Goal: Task Accomplishment & Management: Use online tool/utility

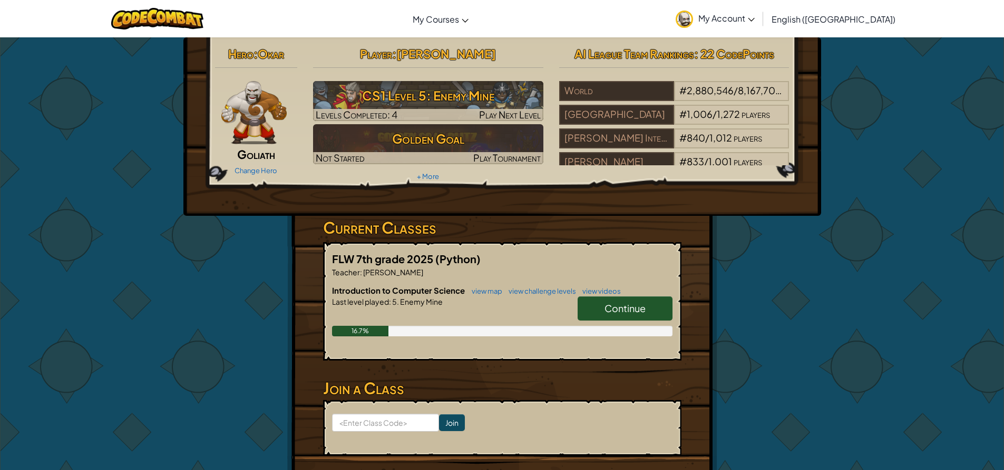
click at [634, 299] on link "Continue" at bounding box center [624, 309] width 95 height 24
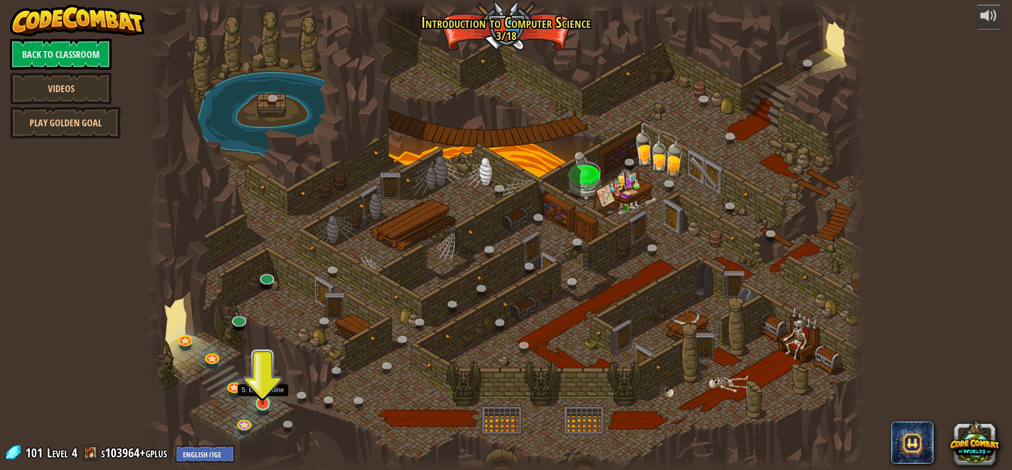
click at [264, 394] on img at bounding box center [262, 383] width 19 height 44
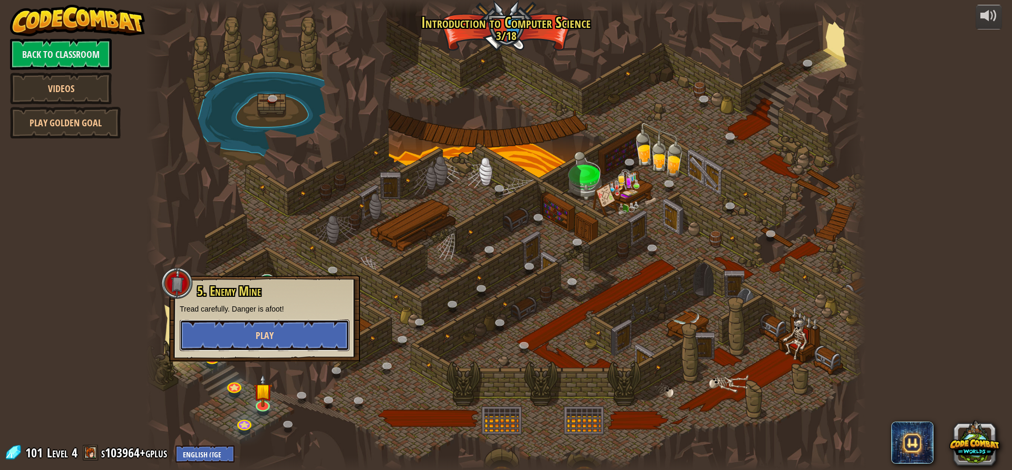
click at [269, 345] on button "Play" at bounding box center [265, 336] width 170 height 32
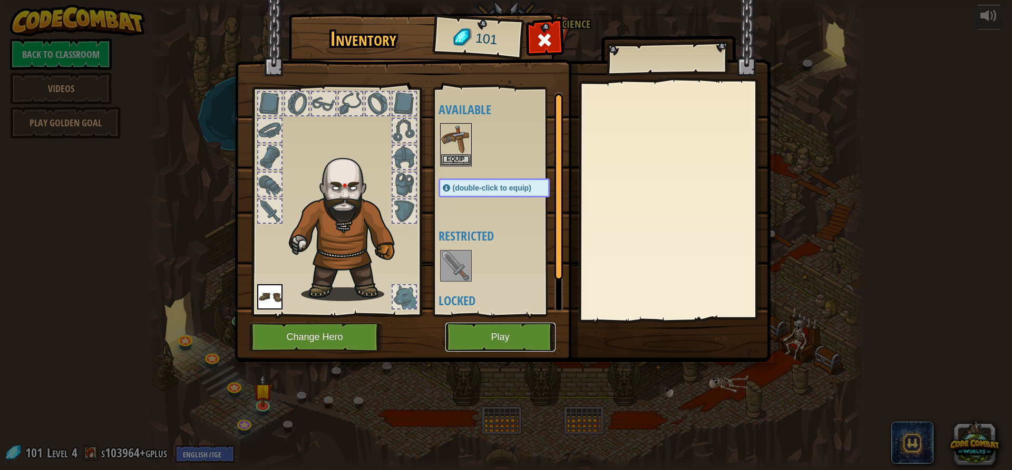
click at [514, 332] on button "Play" at bounding box center [500, 337] width 110 height 29
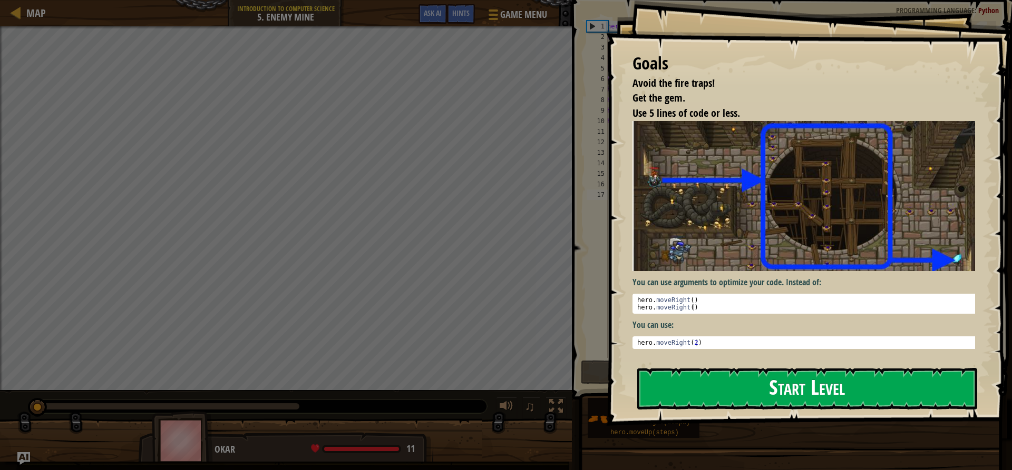
click at [725, 379] on button "Start Level" at bounding box center [807, 389] width 340 height 42
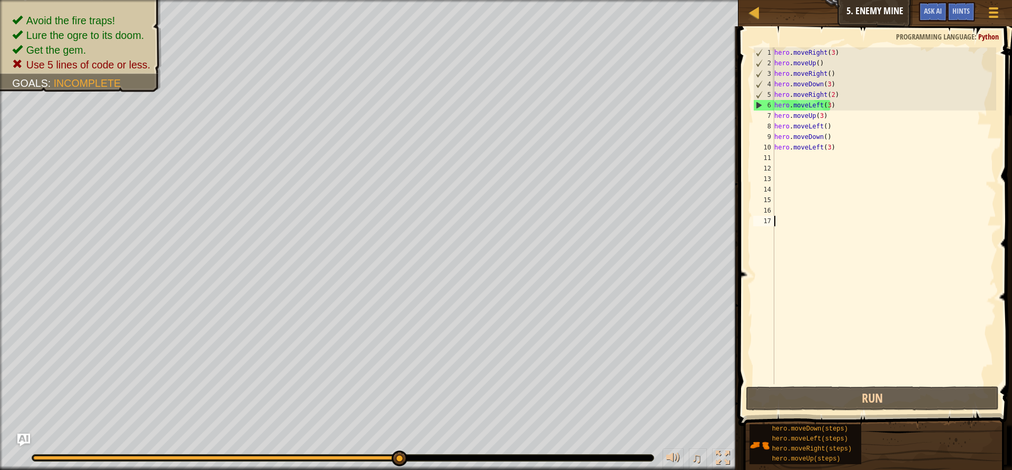
click at [757, 106] on div "6" at bounding box center [763, 105] width 21 height 11
click at [758, 107] on div "6" at bounding box center [763, 105] width 21 height 11
click at [756, 106] on div "6" at bounding box center [763, 105] width 21 height 11
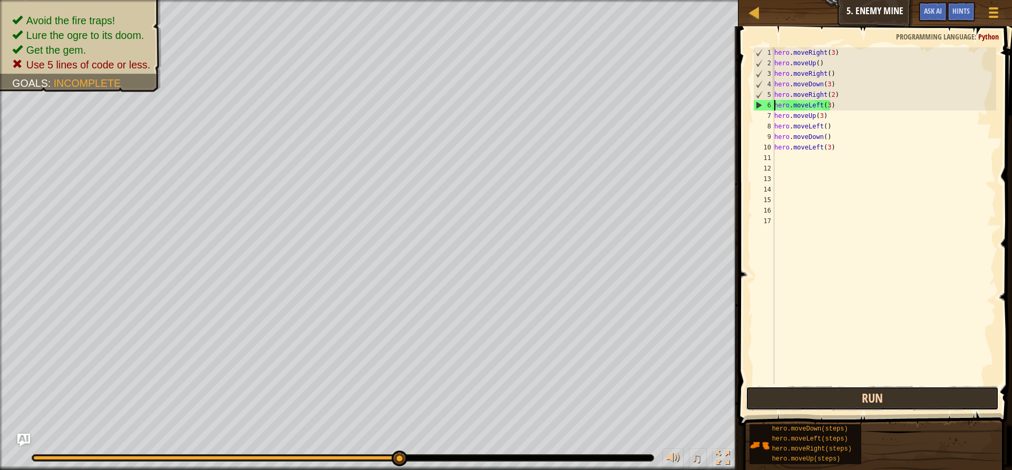
click at [803, 394] on button "Run" at bounding box center [872, 399] width 253 height 24
click at [809, 390] on button "Run" at bounding box center [872, 399] width 253 height 24
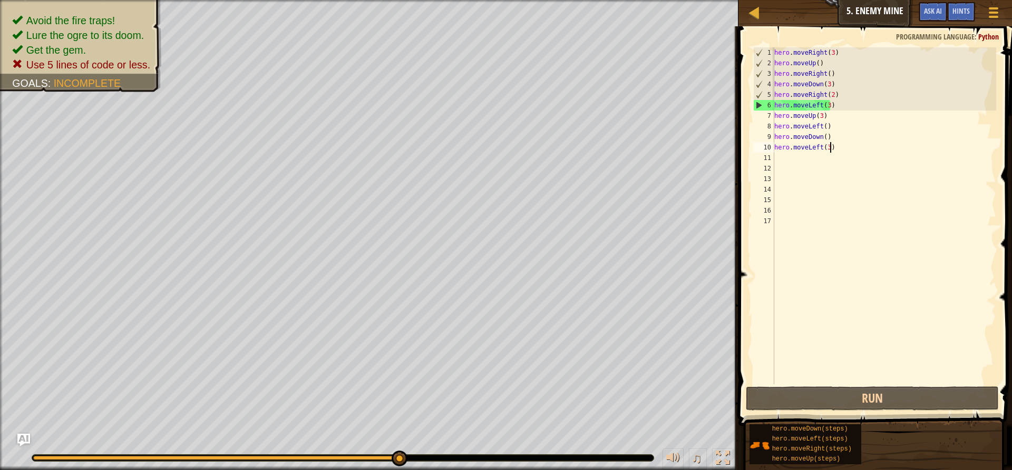
click at [837, 146] on div "hero . moveRight ( 3 ) hero . moveUp ( ) hero . moveRight ( ) hero . moveDown (…" at bounding box center [884, 226] width 224 height 358
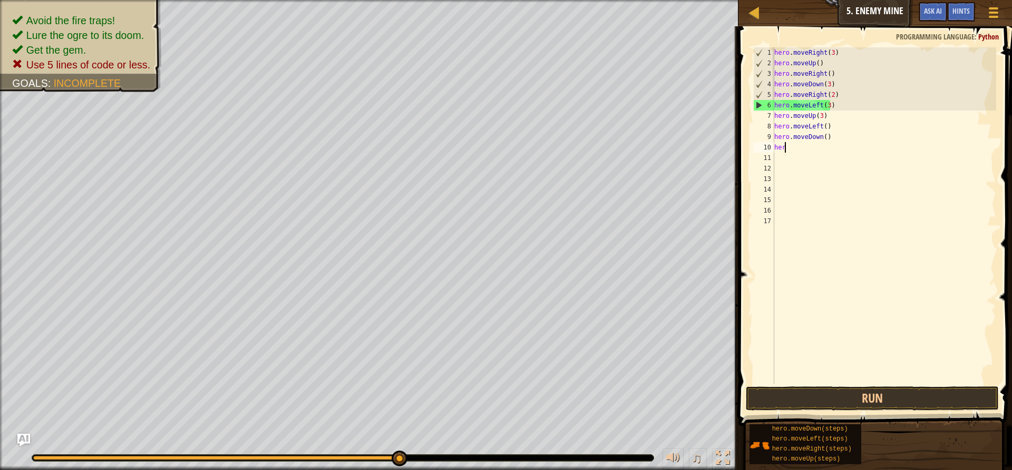
type textarea "h"
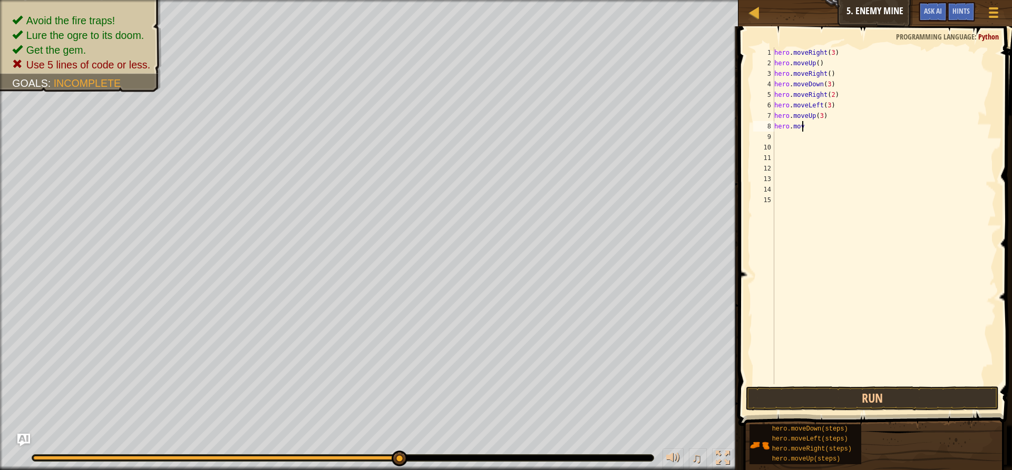
type textarea "h"
click at [856, 407] on button "Run" at bounding box center [872, 399] width 253 height 24
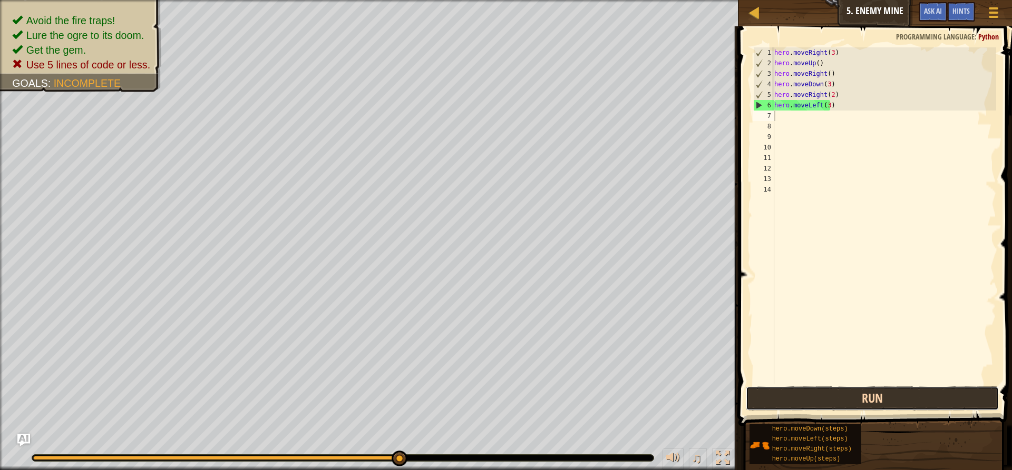
click at [868, 389] on button "Run" at bounding box center [872, 399] width 253 height 24
click at [921, 405] on button "Run" at bounding box center [872, 399] width 253 height 24
click at [871, 397] on button "Run" at bounding box center [872, 399] width 253 height 24
click at [796, 410] on button "Run" at bounding box center [872, 399] width 253 height 24
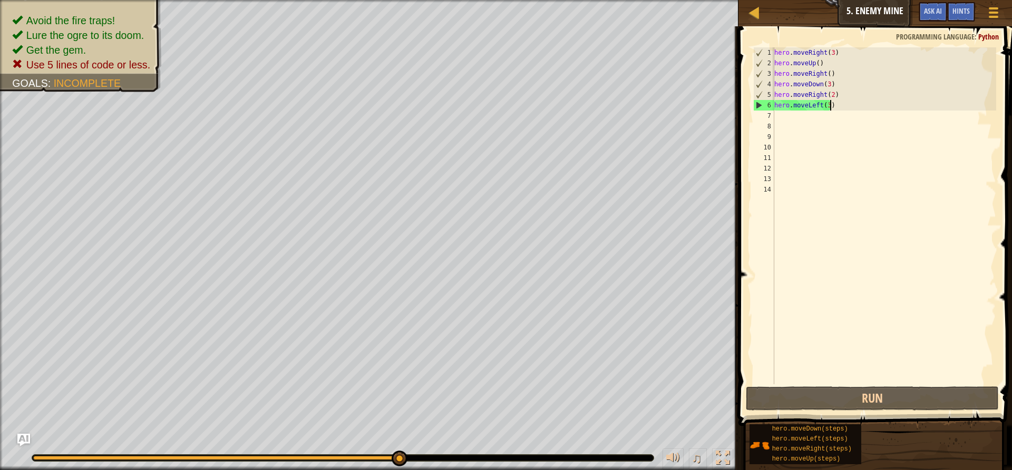
click at [835, 103] on div "hero . moveRight ( 3 ) hero . moveUp ( ) hero . moveRight ( ) hero . moveDown (…" at bounding box center [884, 226] width 224 height 358
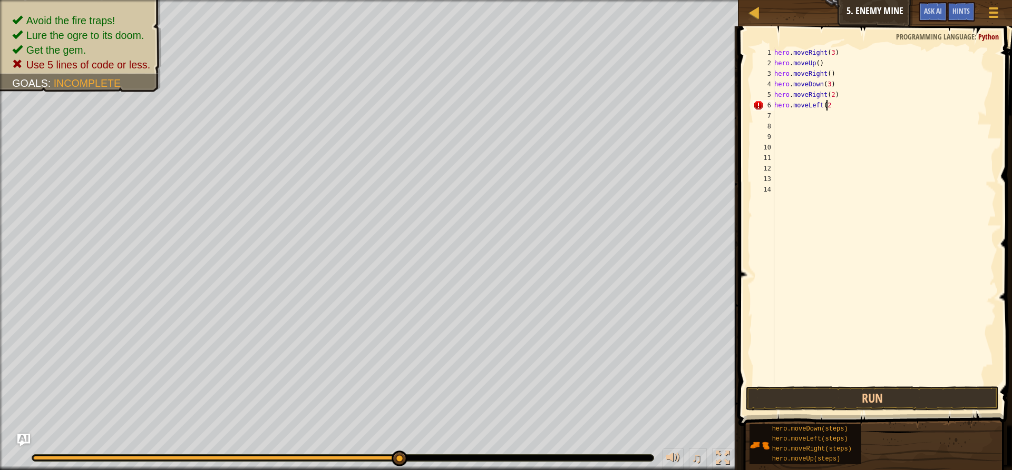
scroll to position [5, 4]
type textarea "hero.moveLeft(2)"
click at [880, 407] on button "Run" at bounding box center [872, 399] width 253 height 24
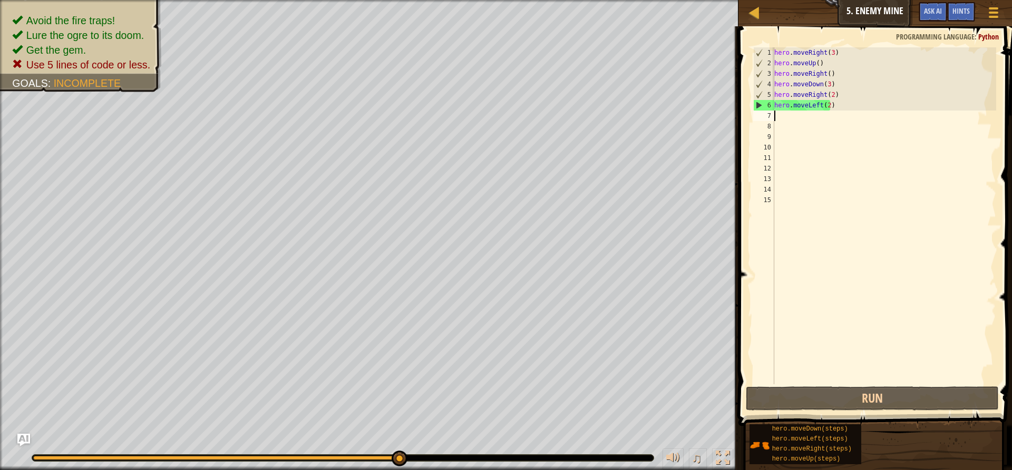
click at [850, 102] on div "hero . moveRight ( 3 ) hero . moveUp ( ) hero . moveRight ( ) hero . moveDown (…" at bounding box center [884, 226] width 224 height 358
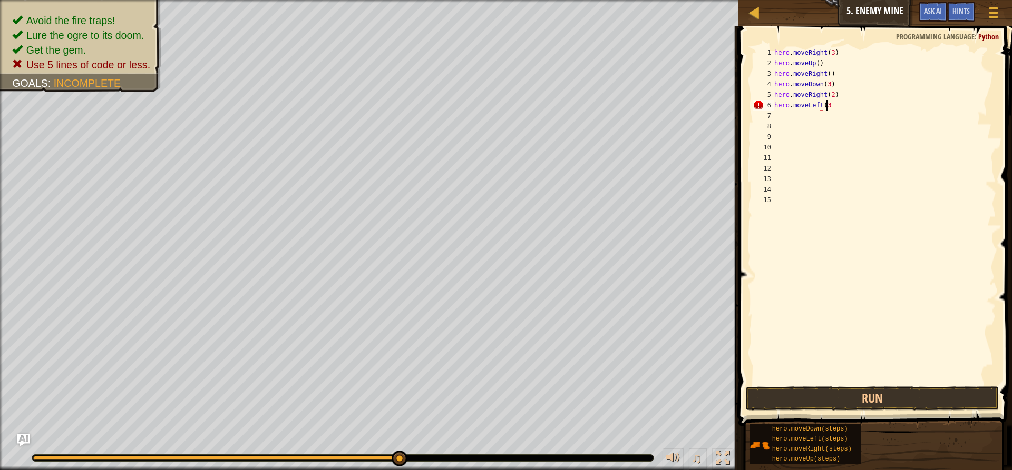
scroll to position [5, 4]
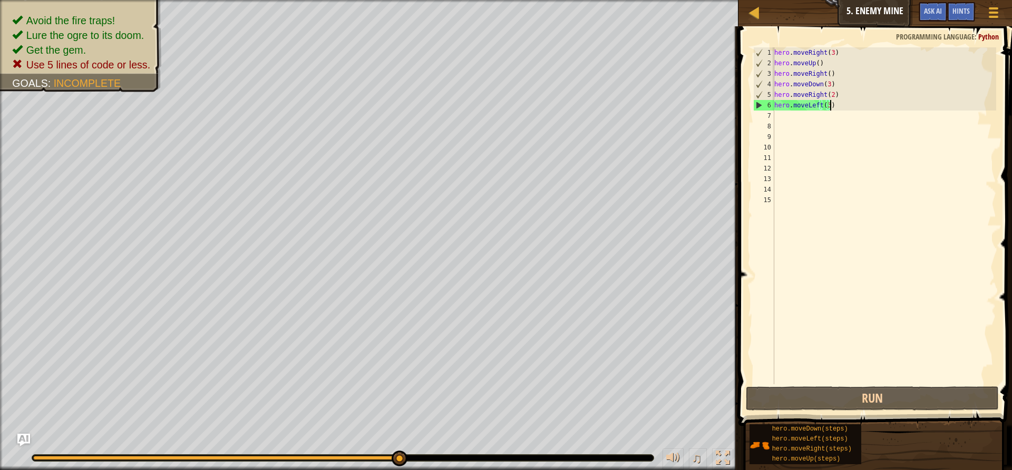
click at [837, 52] on div "hero . moveRight ( 3 ) hero . moveUp ( ) hero . moveRight ( ) hero . moveDown (…" at bounding box center [884, 226] width 224 height 358
click at [834, 105] on div "hero . moveRight ( 3 ) hero . moveUp ( ) hero . moveRight ( ) hero . moveDown (…" at bounding box center [884, 226] width 224 height 358
click at [839, 56] on div "hero . moveRight ( 3 ) hero . moveUp ( ) hero . moveRight ( ) hero . moveDown (…" at bounding box center [884, 226] width 224 height 358
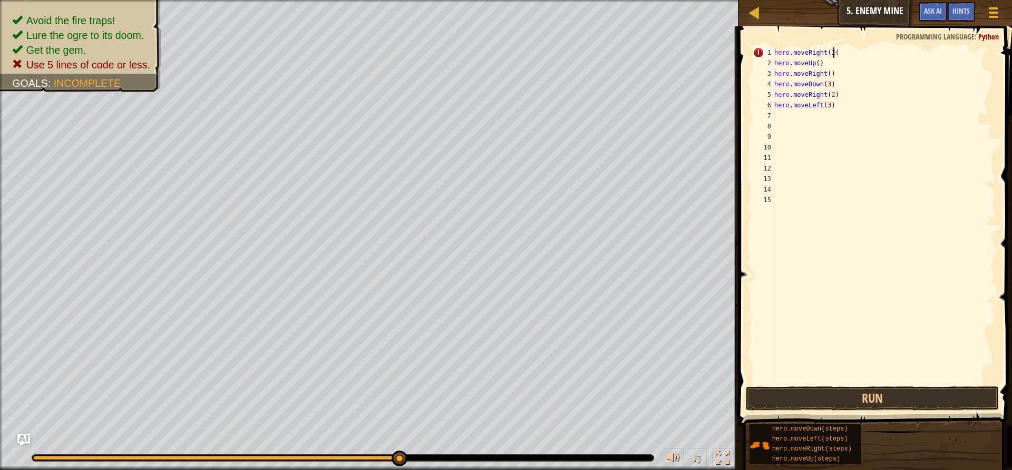
scroll to position [5, 4]
type textarea "hero.moveRight(2)"
click at [866, 406] on button "Run" at bounding box center [872, 399] width 253 height 24
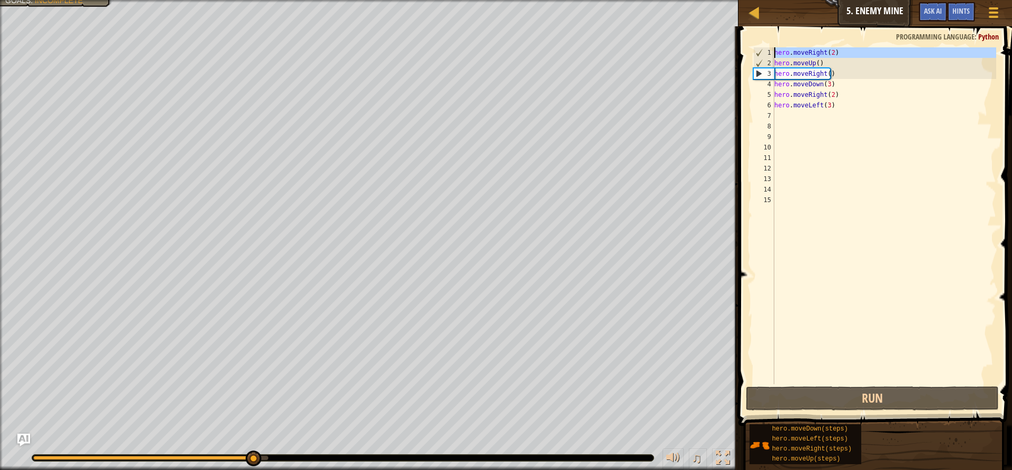
drag, startPoint x: 760, startPoint y: 55, endPoint x: 759, endPoint y: 61, distance: 5.8
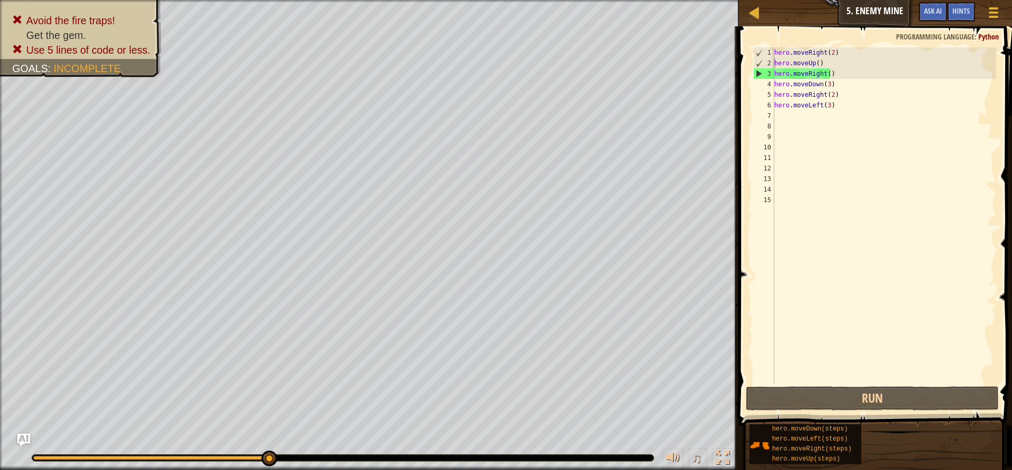
click at [745, 73] on span at bounding box center [876, 211] width 282 height 431
click at [840, 106] on div "hero . moveRight ( 2 ) hero . moveUp ( ) hero . moveRight ( ) hero . moveDown (…" at bounding box center [884, 226] width 224 height 358
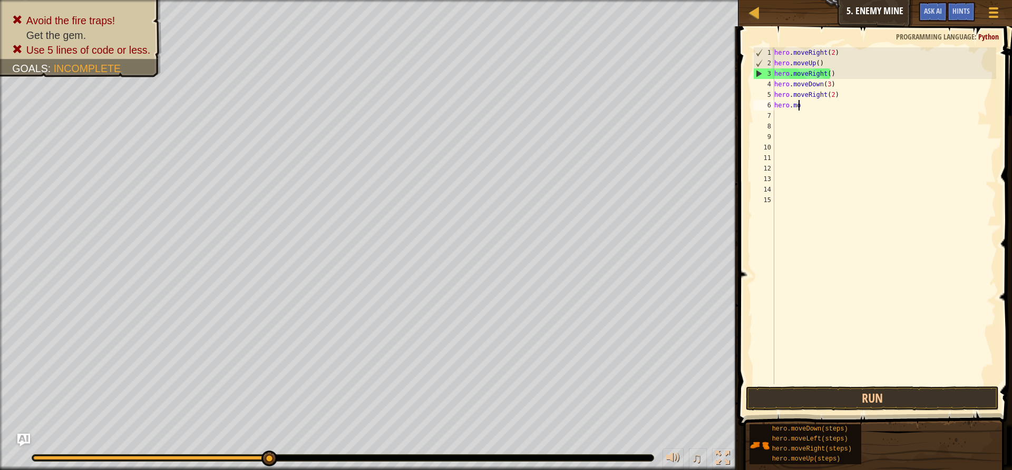
type textarea "h"
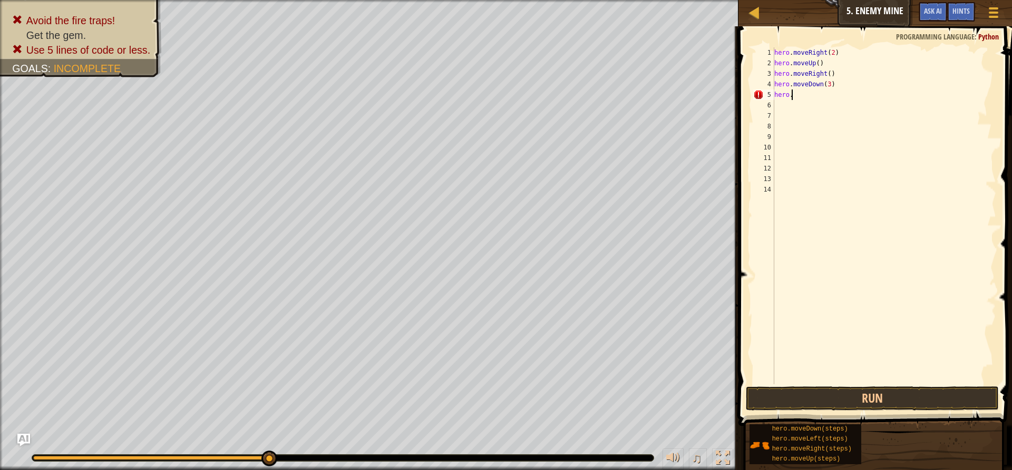
type textarea "h"
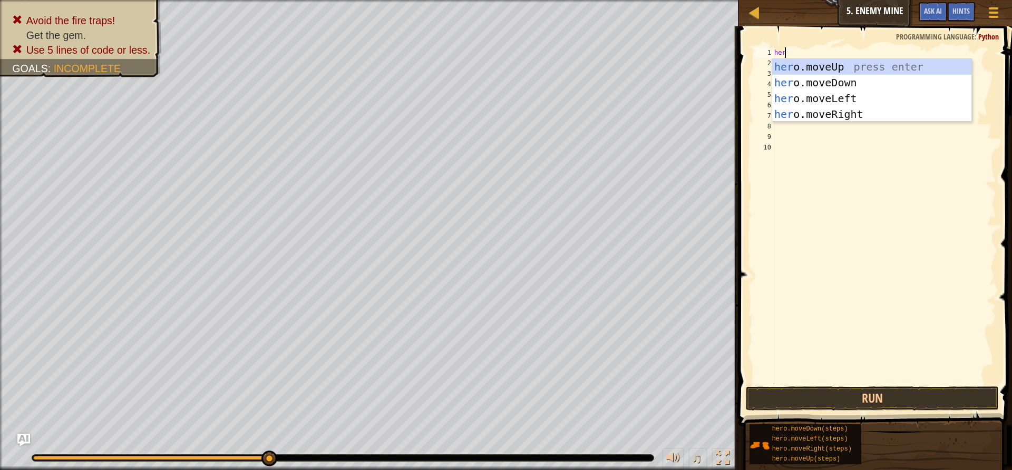
type textarea "hero"
click at [855, 114] on div "hero .moveUp press enter hero .moveDown press enter hero .moveLeft press enter …" at bounding box center [871, 106] width 199 height 95
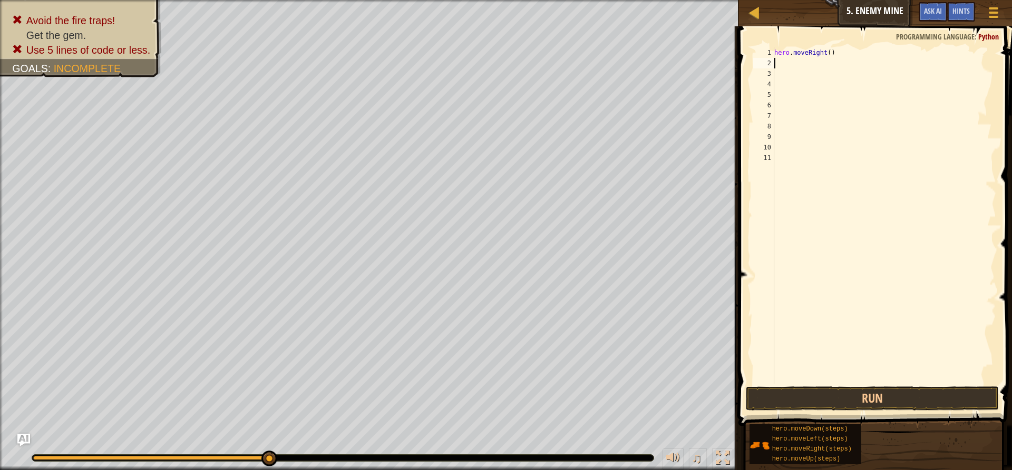
scroll to position [5, 0]
click at [832, 57] on div "hero . moveRight ( )" at bounding box center [884, 226] width 224 height 358
type textarea "hero.moveRight(2)"
click at [900, 409] on div "1 2 3 4 5 6 7 8 9 10 11 12 hero . moveRight ( 2 ) ההההההההההההההההההההההההההההה…" at bounding box center [873, 247] width 277 height 431
drag, startPoint x: 898, startPoint y: 407, endPoint x: 887, endPoint y: 404, distance: 12.2
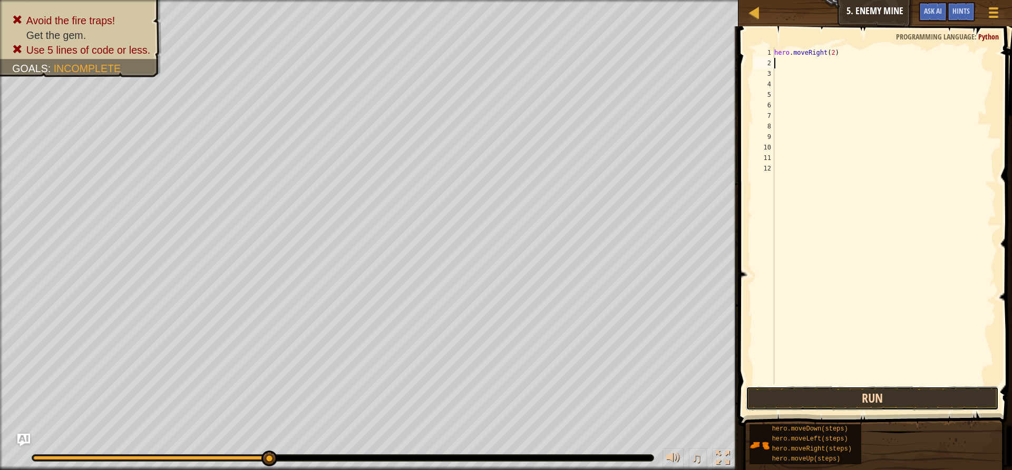
click at [887, 404] on button "Run" at bounding box center [872, 399] width 253 height 24
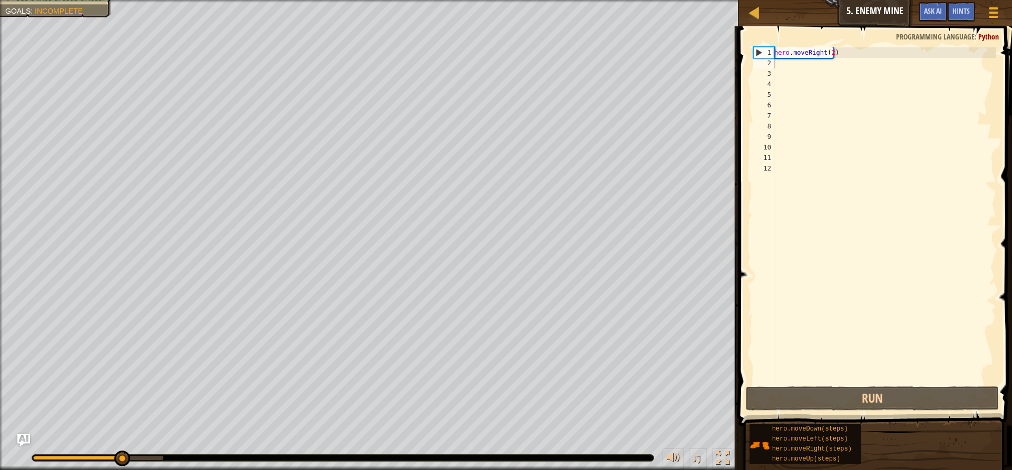
click at [846, 46] on span at bounding box center [876, 211] width 282 height 431
click at [847, 49] on div "hero . moveRight ( 2 )" at bounding box center [884, 226] width 224 height 358
click at [849, 49] on div "hero . moveRight ( 2 )" at bounding box center [884, 226] width 224 height 358
click at [839, 54] on div "hero . moveRight ( 2 )" at bounding box center [884, 226] width 224 height 358
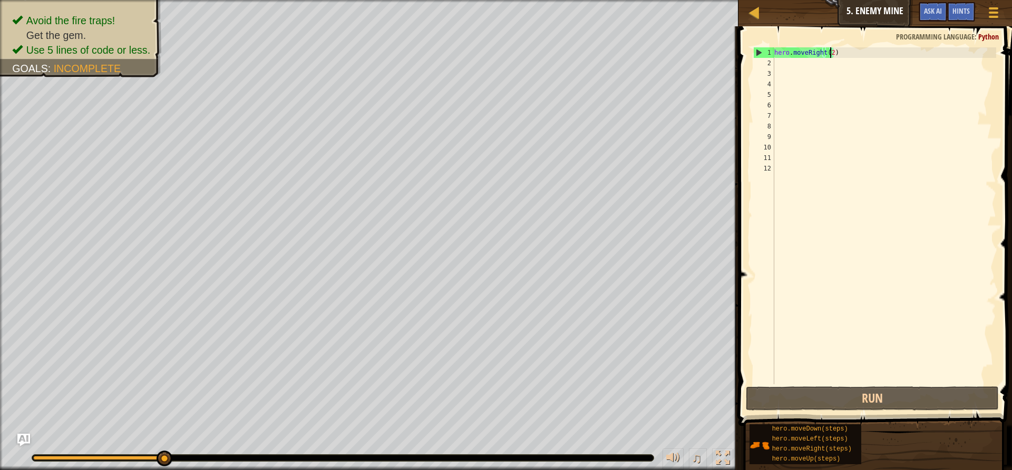
click at [831, 54] on div "hero . moveRight ( 2 )" at bounding box center [884, 226] width 224 height 358
click at [835, 55] on div "hero . moveRight ( 2 )" at bounding box center [884, 226] width 224 height 358
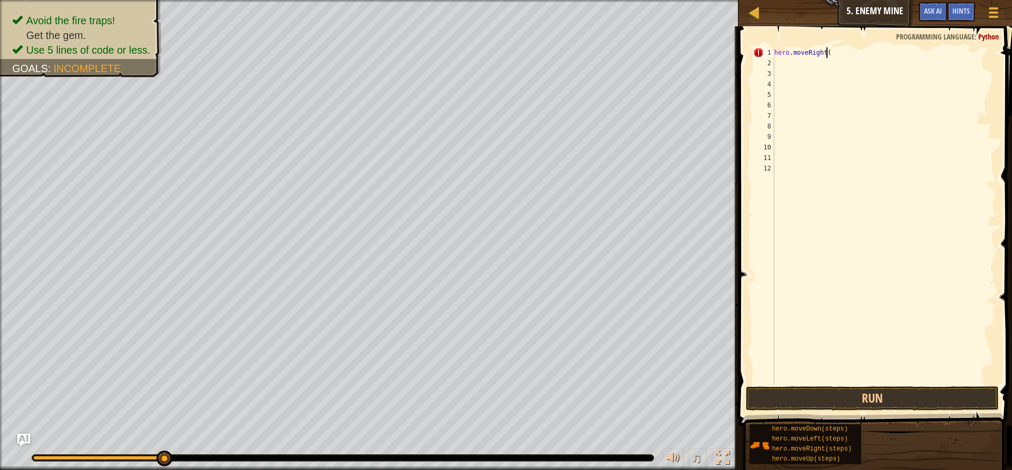
scroll to position [5, 4]
type textarea "hero.moveRight(3)"
click at [912, 402] on button "Run" at bounding box center [872, 399] width 253 height 24
type textarea "h"
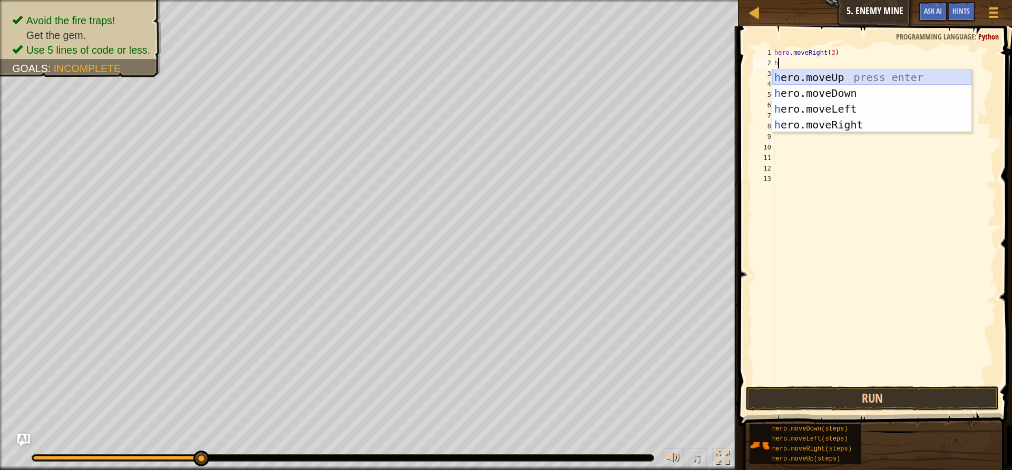
click at [886, 79] on div "h ero.moveUp press enter h ero.moveDown press enter h ero.moveLeft press enter …" at bounding box center [871, 117] width 199 height 95
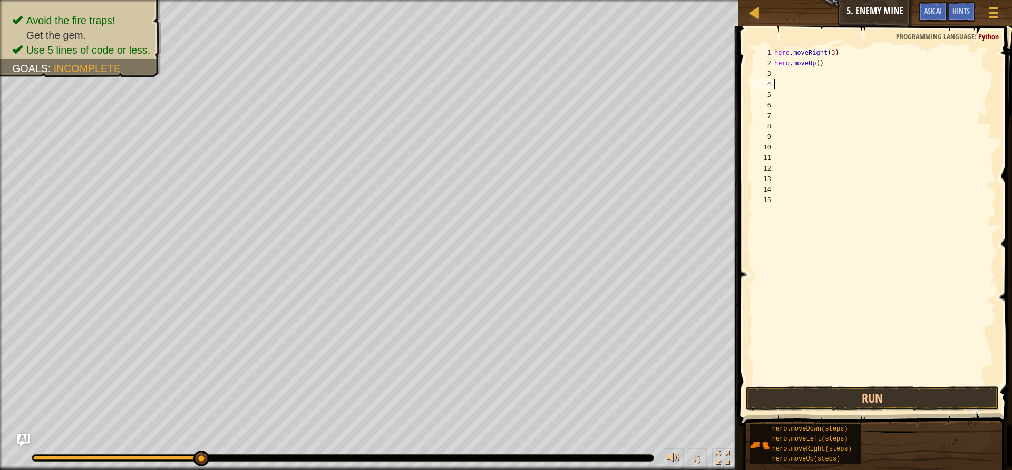
click at [788, 72] on div "hero . moveRight ( 3 ) hero . moveUp ( )" at bounding box center [884, 226] width 224 height 358
type textarea "m"
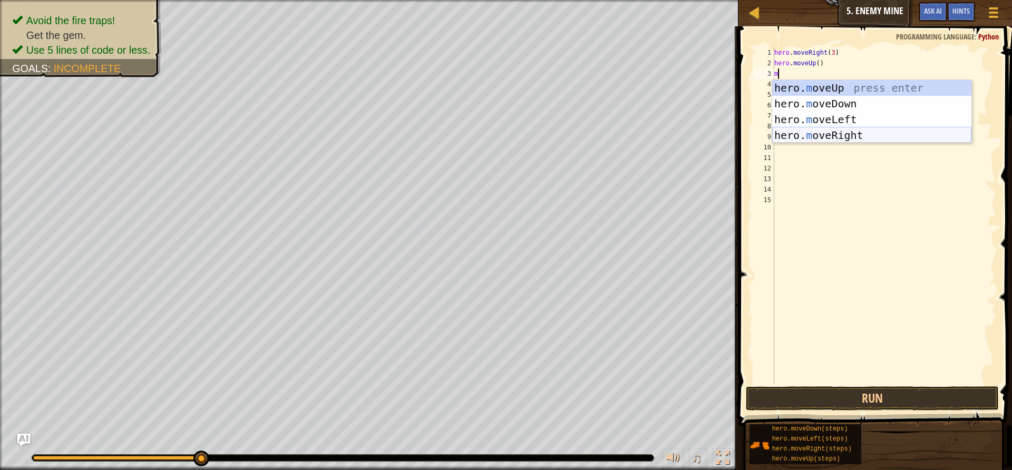
click at [815, 133] on div "hero. m oveUp press enter hero. m oveDown press enter hero. m oveLeft press ent…" at bounding box center [871, 127] width 199 height 95
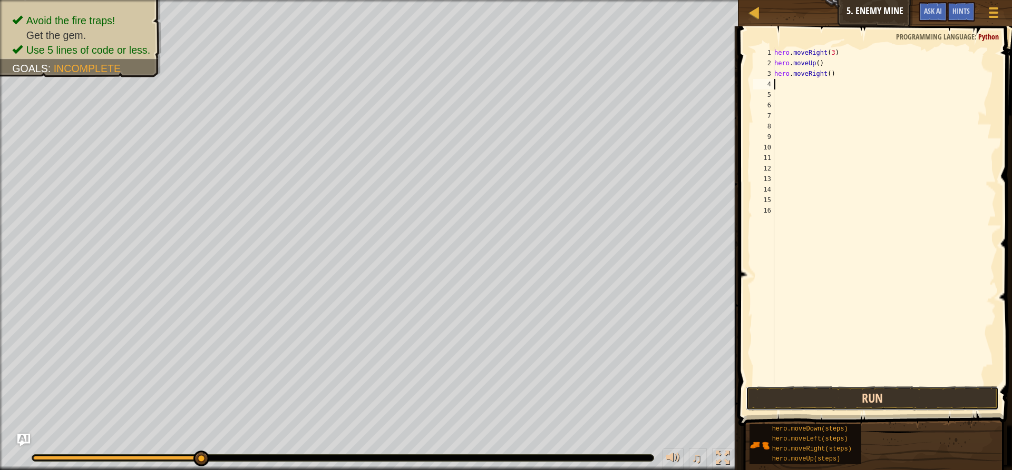
click at [839, 396] on button "Run" at bounding box center [872, 399] width 253 height 24
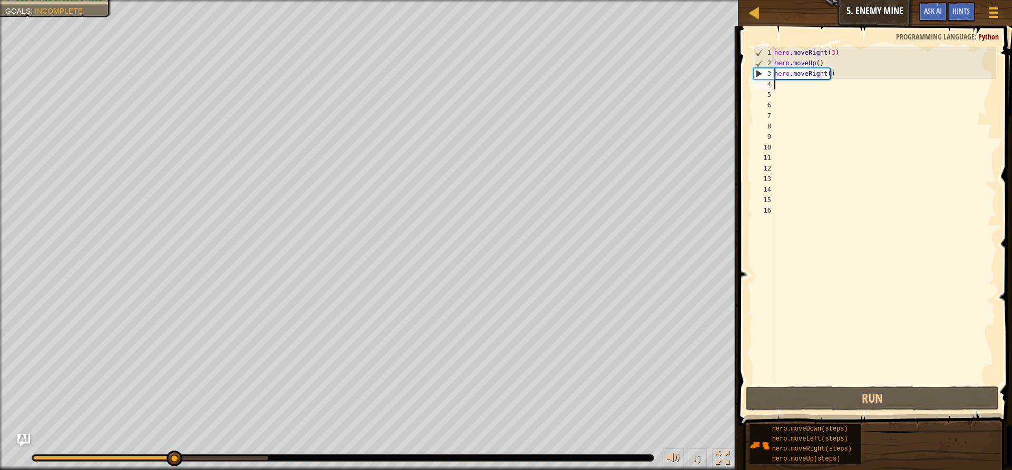
type textarea "h"
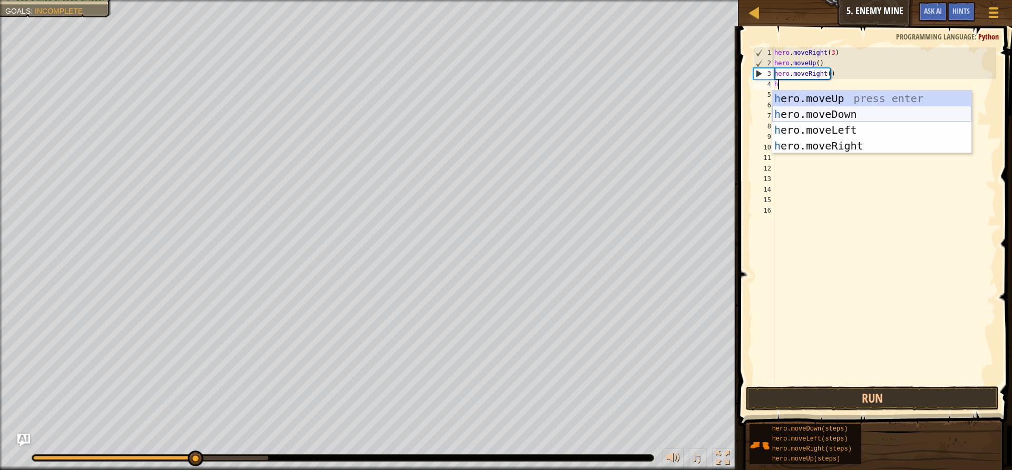
click at [836, 110] on div "h ero.moveUp press enter h ero.moveDown press enter h ero.moveLeft press enter …" at bounding box center [871, 138] width 199 height 95
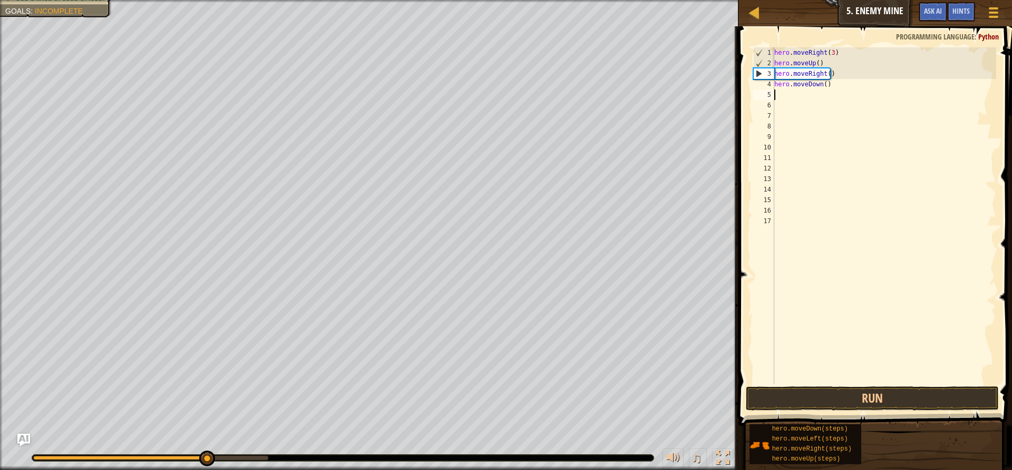
click at [831, 91] on div "hero . moveRight ( 3 ) hero . moveUp ( ) hero . moveRight ( ) hero . moveDown (…" at bounding box center [884, 226] width 224 height 358
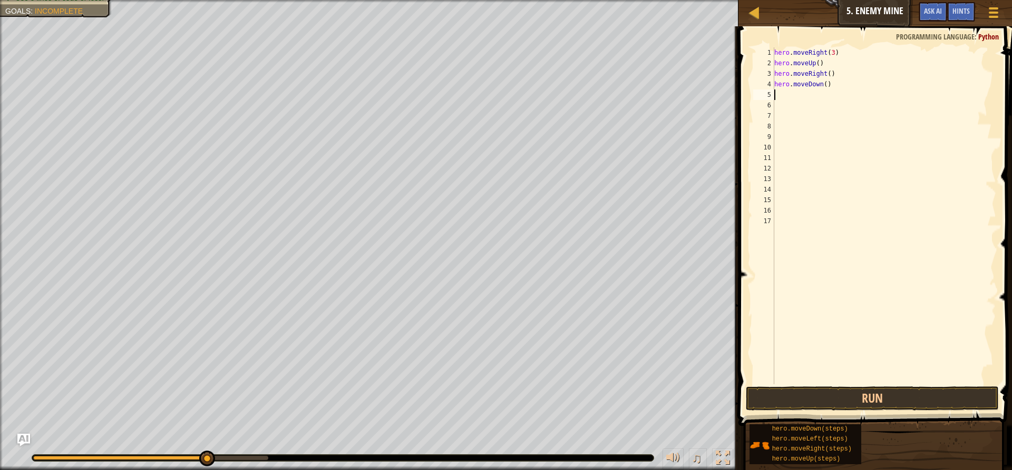
click at [826, 85] on div "hero . moveRight ( 3 ) hero . moveUp ( ) hero . moveRight ( ) hero . moveDown (…" at bounding box center [884, 226] width 224 height 358
type textarea "hero.moveDown(3)"
click at [914, 403] on button "Run" at bounding box center [872, 399] width 253 height 24
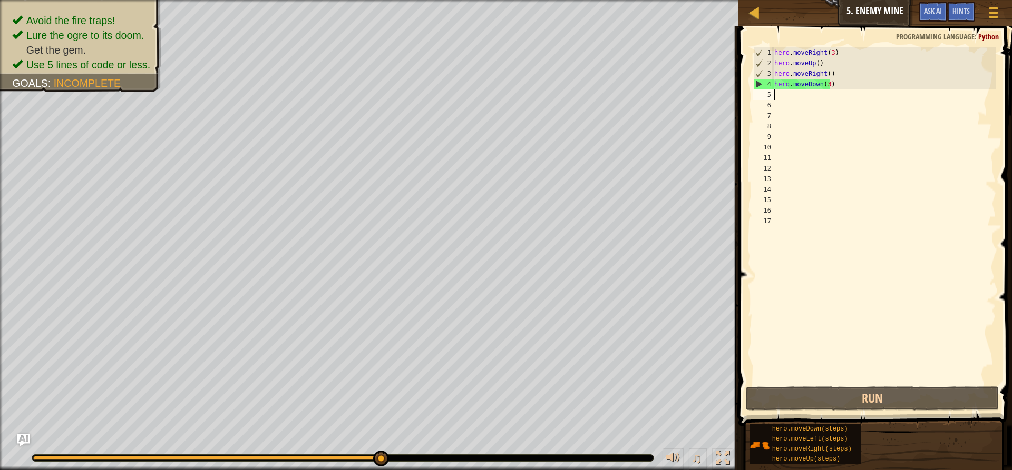
click at [785, 91] on div "hero . moveRight ( 3 ) hero . moveUp ( ) hero . moveRight ( ) hero . moveDown (…" at bounding box center [884, 226] width 224 height 358
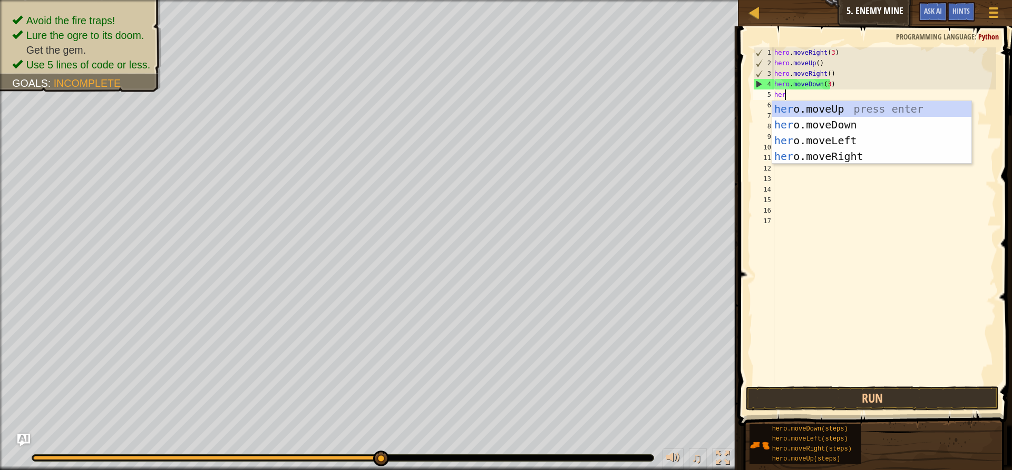
type textarea "hero"
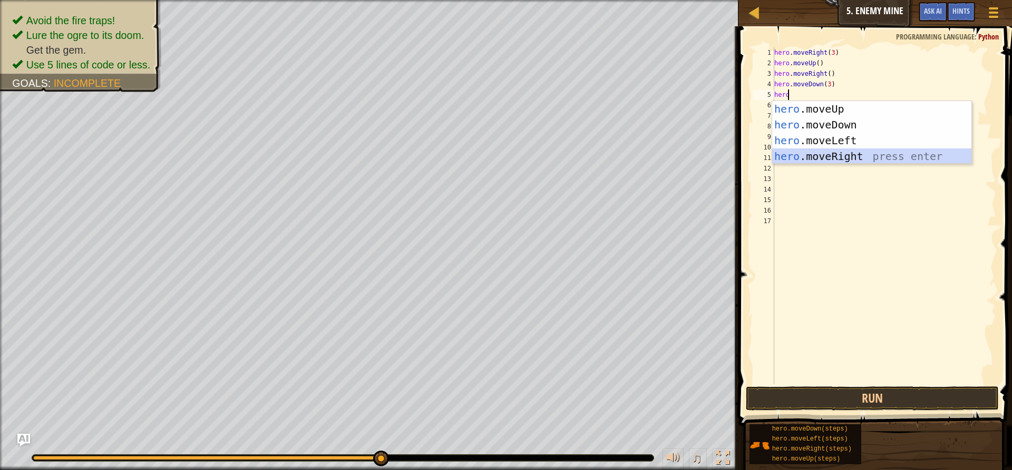
click at [836, 156] on div "hero .moveUp press enter hero .moveDown press enter hero .moveLeft press enter …" at bounding box center [871, 148] width 199 height 95
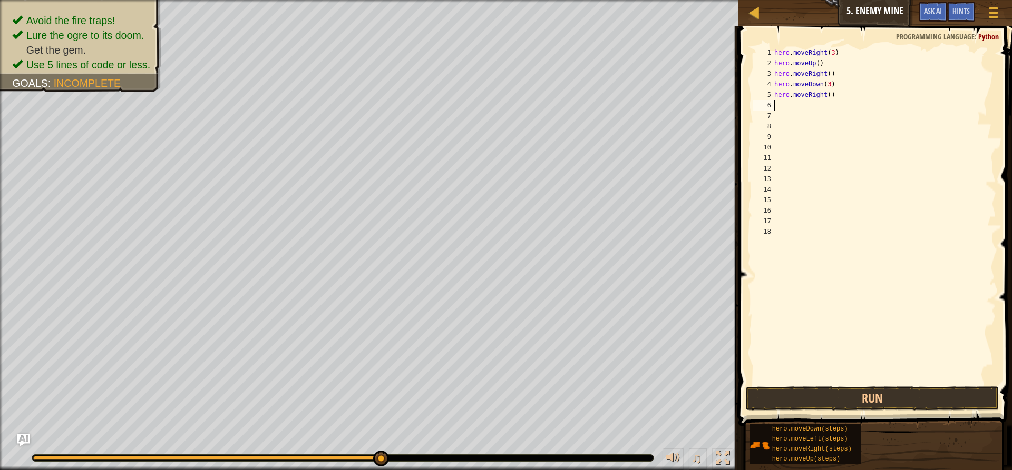
click at [827, 101] on div "hero . moveRight ( 3 ) hero . moveUp ( ) hero . moveRight ( ) hero . moveDown (…" at bounding box center [884, 226] width 224 height 358
click at [832, 96] on div "hero . moveRight ( 3 ) hero . moveUp ( ) hero . moveRight ( ) hero . moveDown (…" at bounding box center [884, 226] width 224 height 358
type textarea "hero.moveRight(2)"
click at [916, 396] on button "Run" at bounding box center [872, 399] width 253 height 24
